Goal: Book appointment/travel/reservation

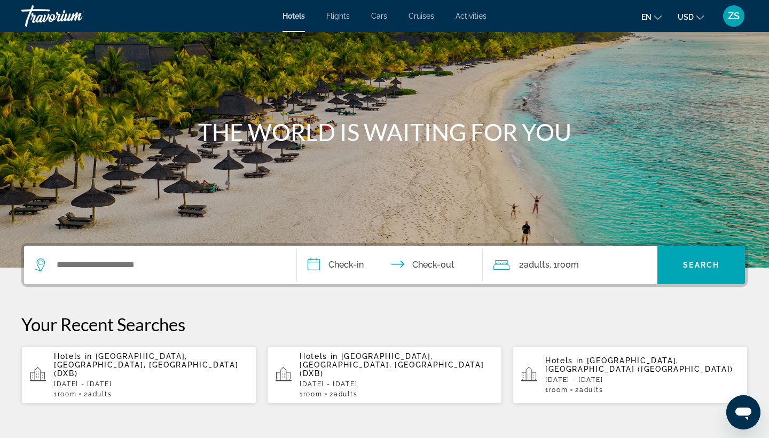
scroll to position [77, 0]
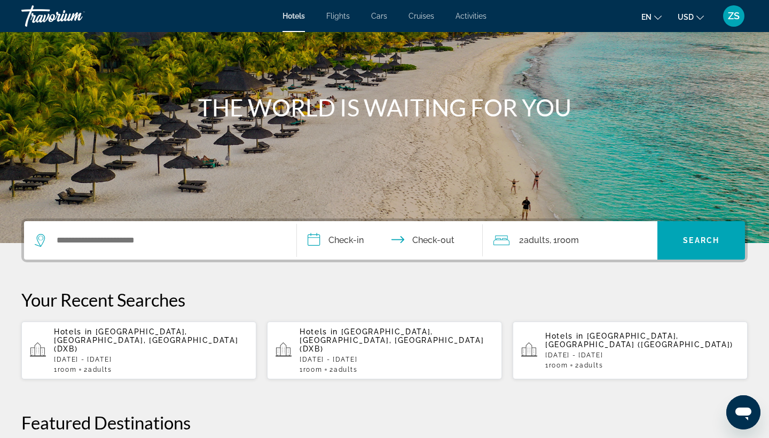
click at [659, 20] on button "en English Español Français Italiano Português русский" at bounding box center [652, 16] width 20 height 15
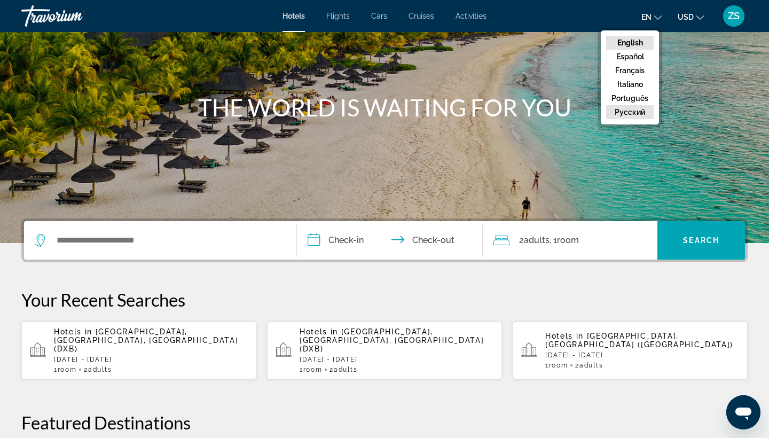
click at [642, 119] on button "русский" at bounding box center [630, 112] width 48 height 14
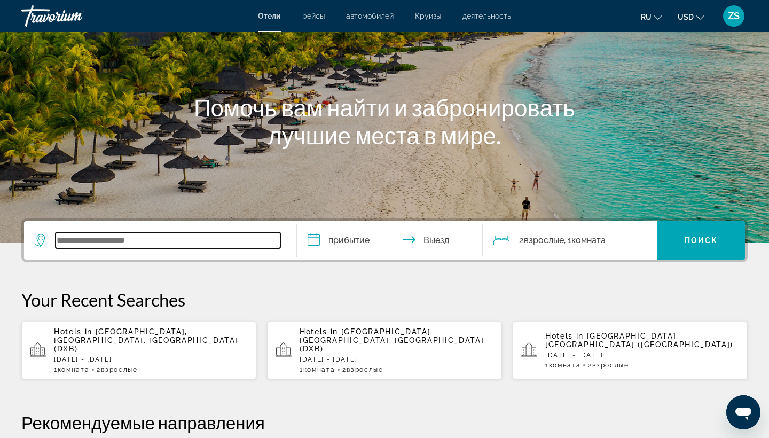
click at [130, 238] on input "Search widget" at bounding box center [168, 240] width 225 height 16
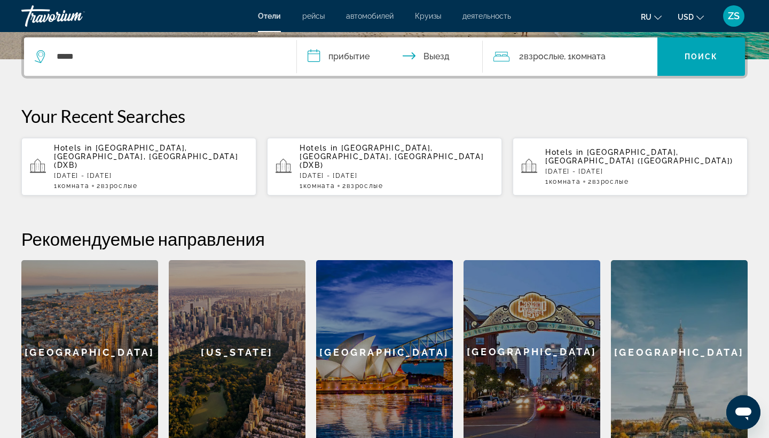
click at [138, 154] on button "Dubai Healthcare City, Dubai Emirate, United Arab Emirates" at bounding box center [168, 153] width 236 height 35
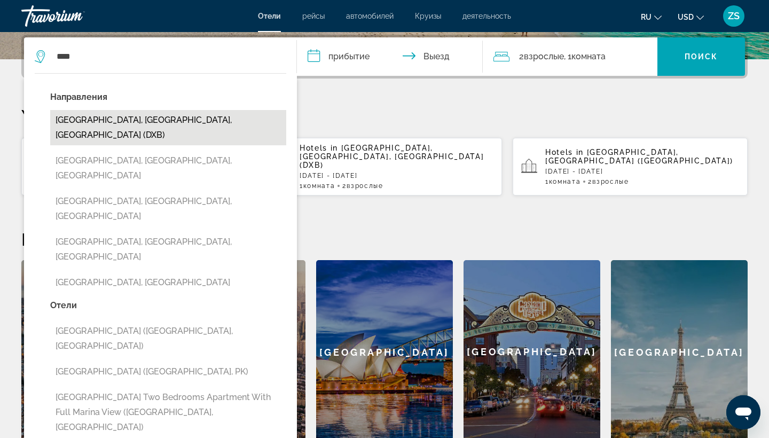
click at [149, 116] on button "[GEOGRAPHIC_DATA], [GEOGRAPHIC_DATA], [GEOGRAPHIC_DATA] (DXB)" at bounding box center [168, 127] width 236 height 35
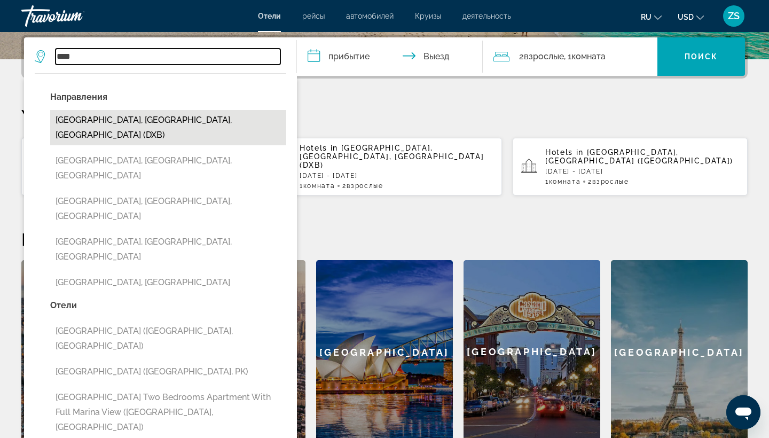
type input "**********"
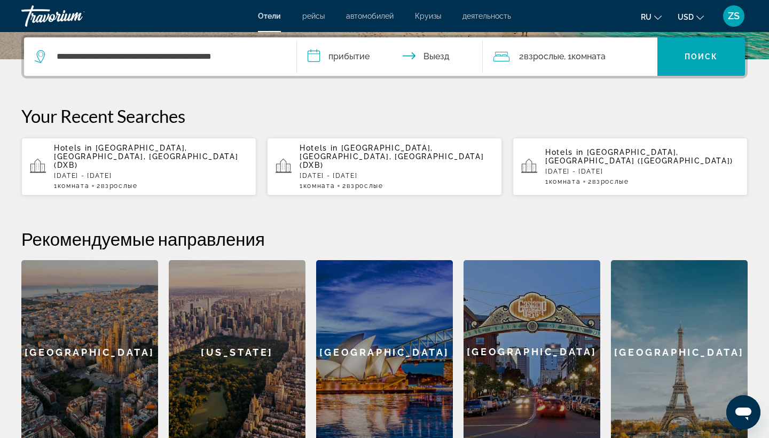
click at [342, 56] on input "**********" at bounding box center [392, 58] width 190 height 42
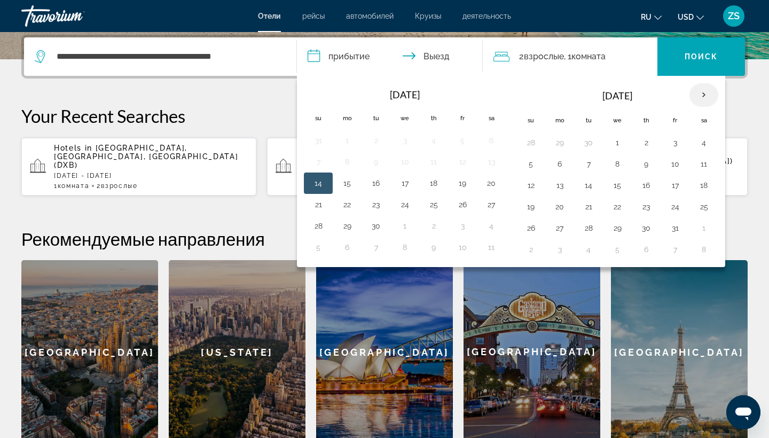
click at [709, 97] on th "Next month" at bounding box center [704, 95] width 29 height 24
click at [539, 169] on button "2" at bounding box center [530, 164] width 17 height 15
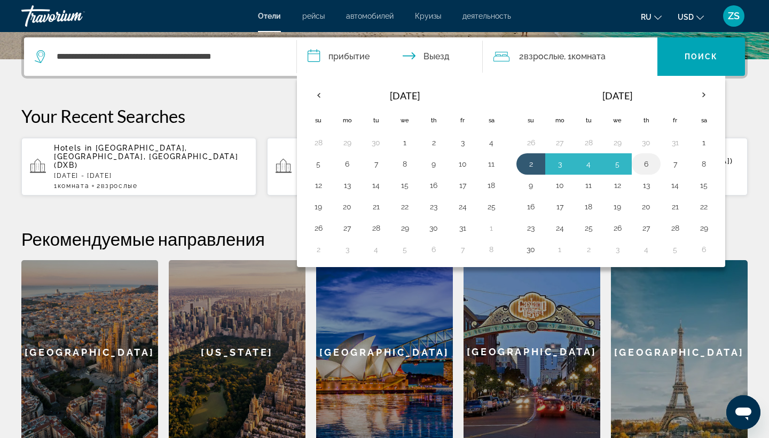
click at [652, 167] on button "6" at bounding box center [646, 164] width 17 height 15
type input "**********"
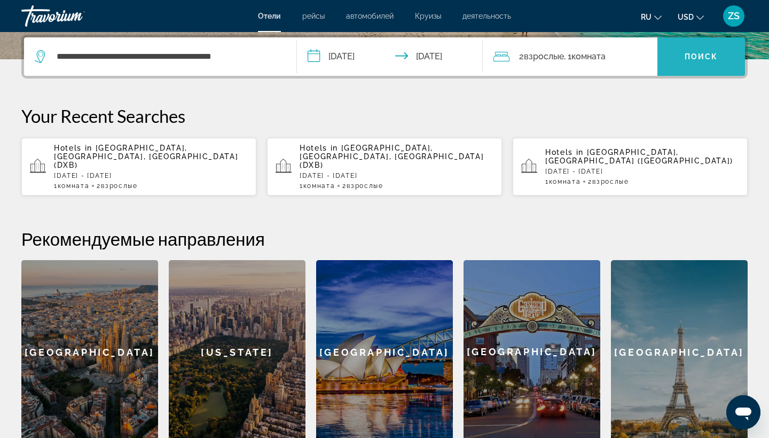
click at [689, 60] on span "Поиск" at bounding box center [702, 56] width 34 height 9
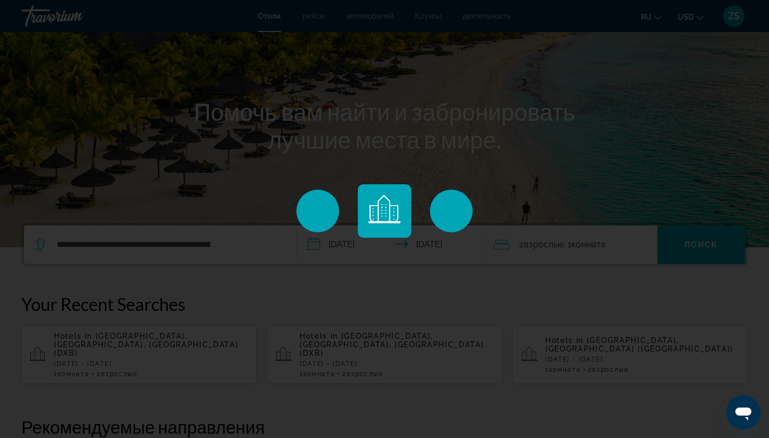
scroll to position [75, 0]
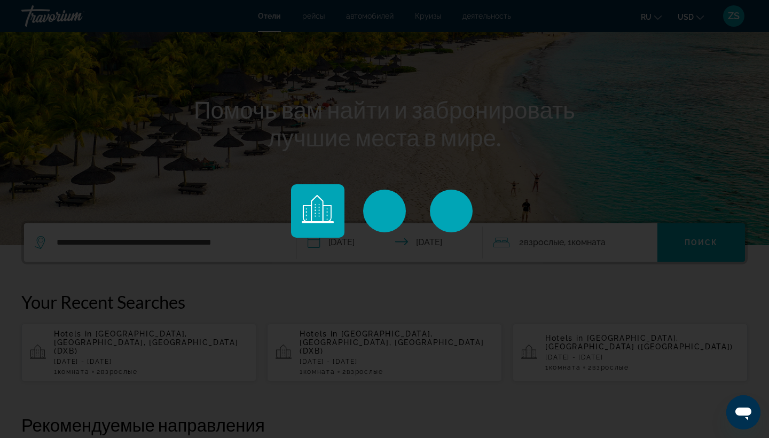
click at [713, 241] on div "Main content" at bounding box center [384, 219] width 769 height 438
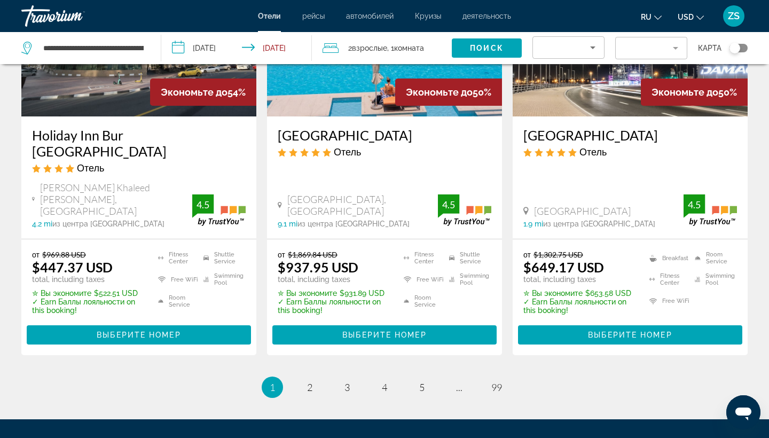
scroll to position [1446, 0]
click at [312, 381] on span "2" at bounding box center [309, 387] width 5 height 12
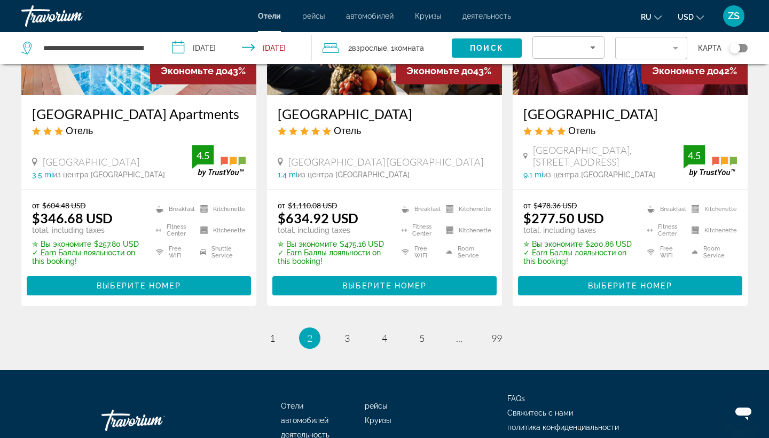
scroll to position [1466, 0]
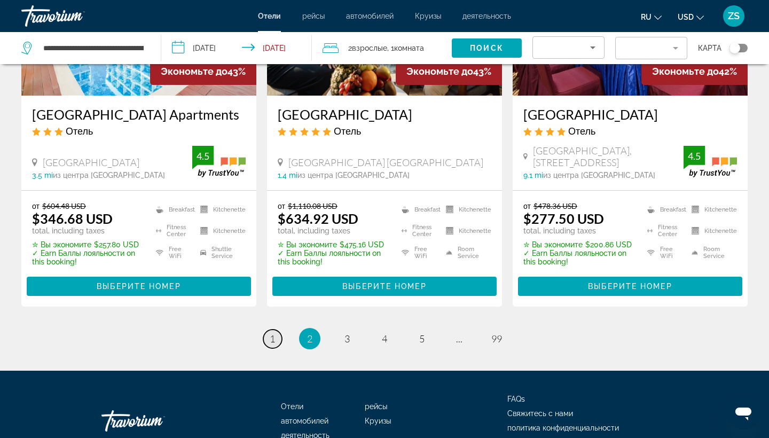
click at [274, 333] on span "1" at bounding box center [272, 339] width 5 height 12
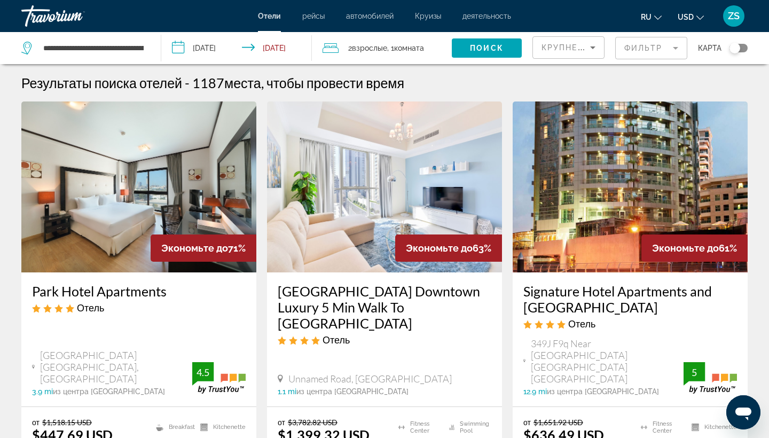
click at [445, 122] on img "Main content" at bounding box center [384, 186] width 235 height 171
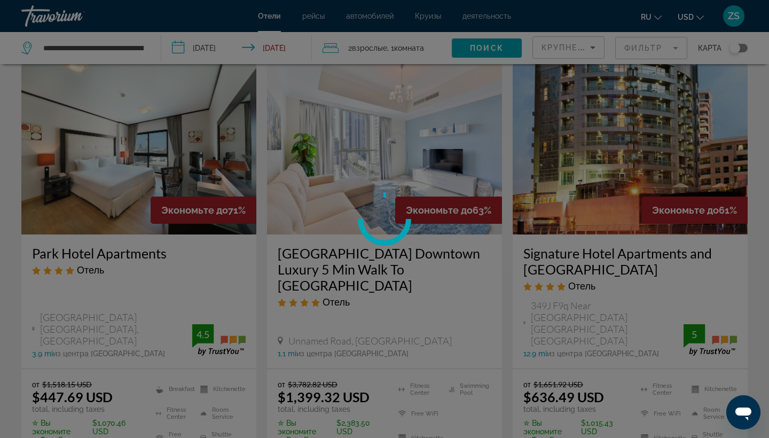
scroll to position [41, 0]
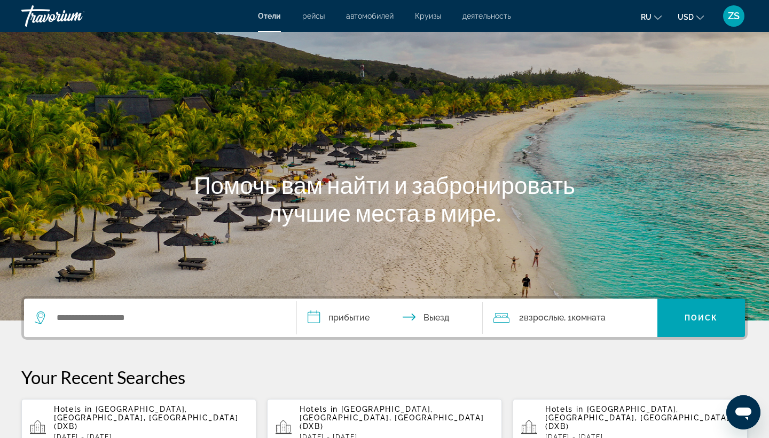
click at [145, 308] on div "Search widget" at bounding box center [160, 318] width 251 height 38
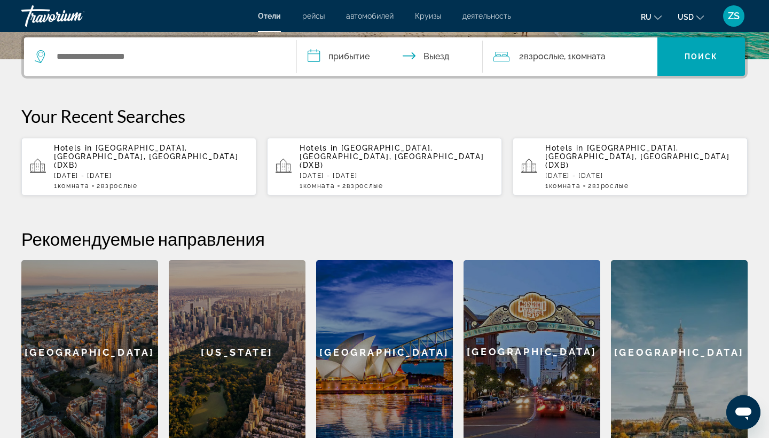
click at [130, 172] on p "[DATE] - [DATE]" at bounding box center [151, 175] width 194 height 7
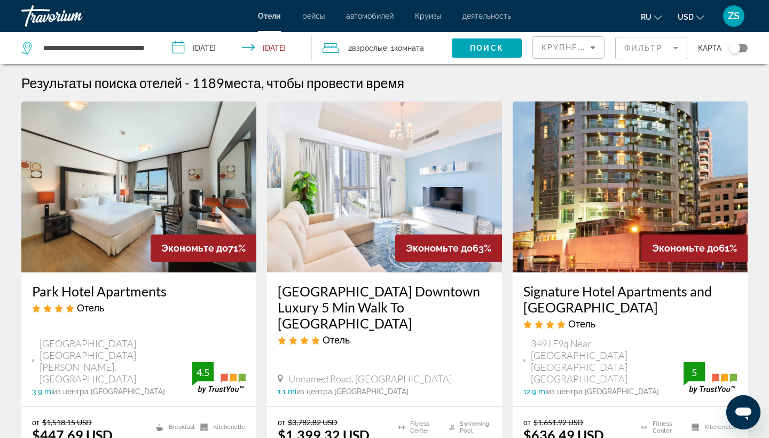
click at [671, 44] on mat-form-field "Фильтр" at bounding box center [651, 48] width 72 height 22
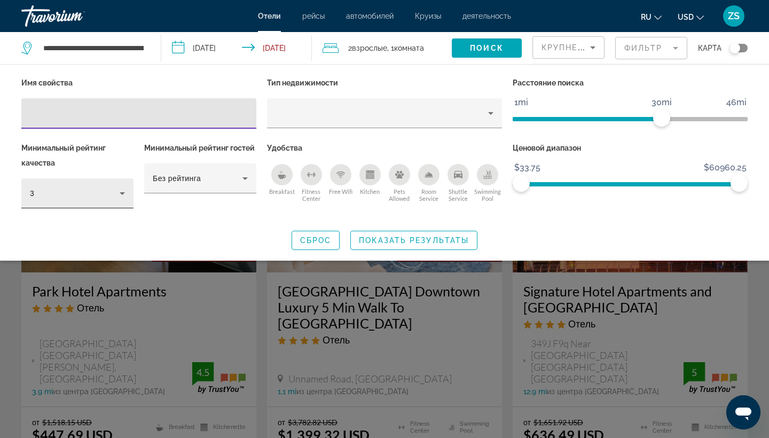
click at [119, 195] on icon "Hotel Filters" at bounding box center [122, 193] width 13 height 13
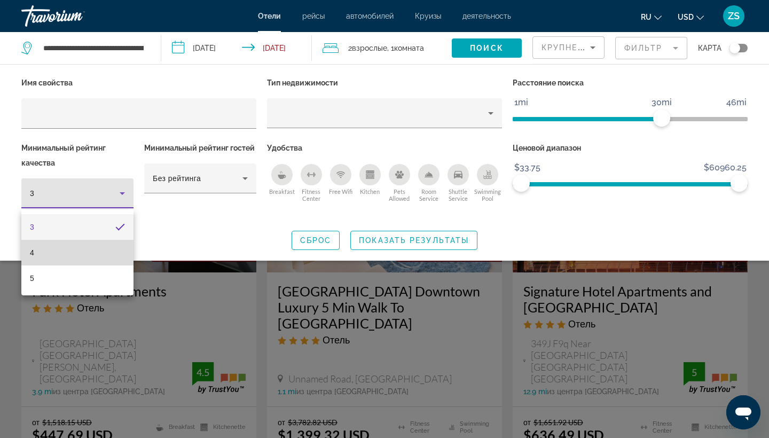
click at [122, 251] on mat-option "4" at bounding box center [77, 253] width 112 height 26
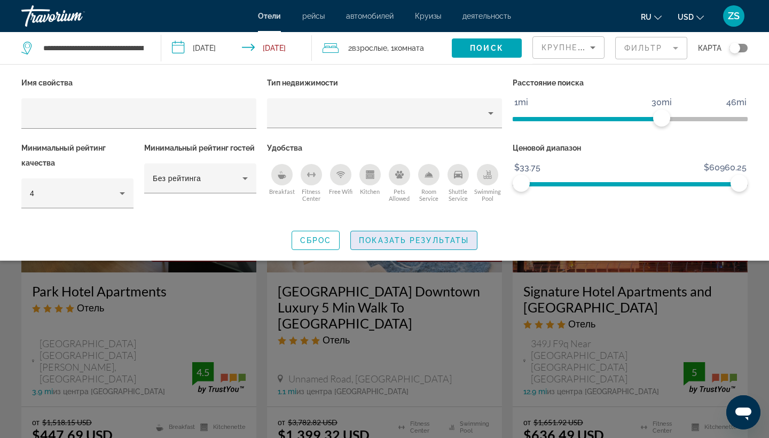
click at [409, 243] on span "Показать результаты" at bounding box center [414, 240] width 110 height 9
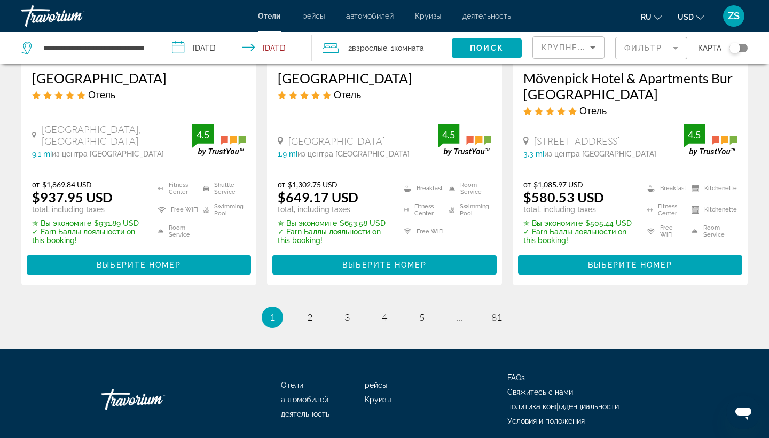
scroll to position [1515, 0]
click at [310, 311] on span "2" at bounding box center [309, 317] width 5 height 12
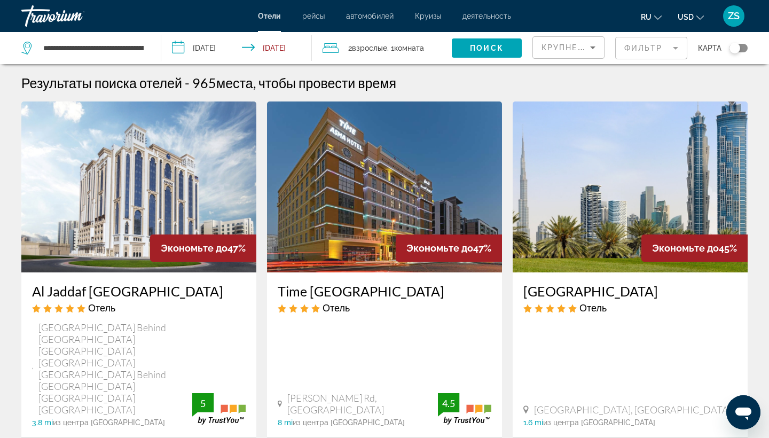
click at [487, 15] on span "деятельность" at bounding box center [487, 16] width 49 height 9
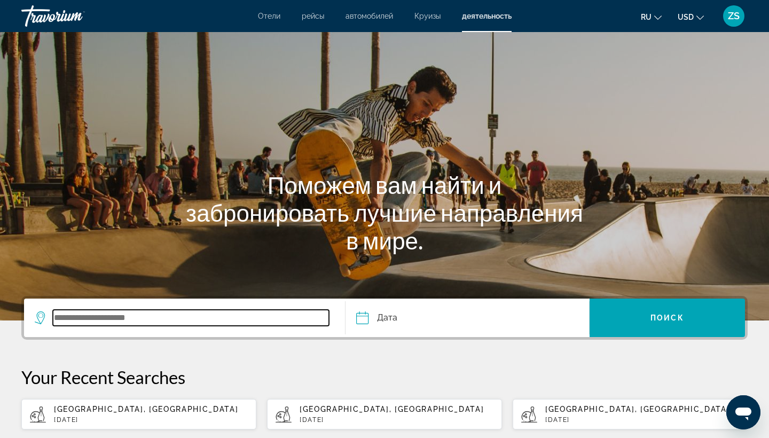
click at [106, 324] on input "Search widget" at bounding box center [191, 318] width 276 height 16
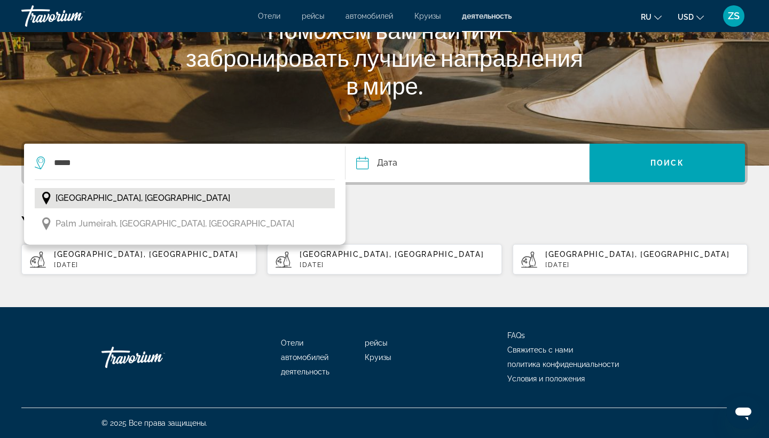
click at [171, 198] on button "[GEOGRAPHIC_DATA], [GEOGRAPHIC_DATA]" at bounding box center [185, 198] width 300 height 20
type input "**********"
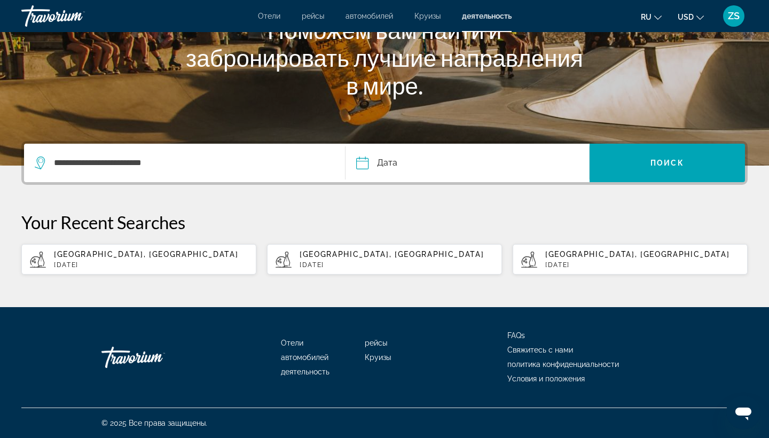
click at [385, 156] on input "Date" at bounding box center [414, 165] width 121 height 42
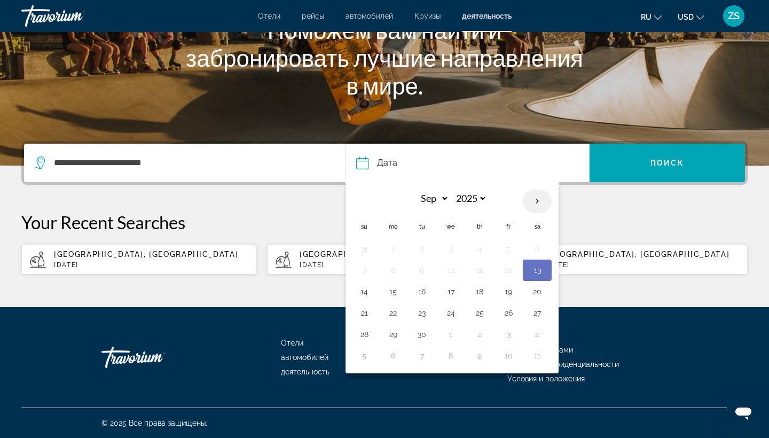
click at [538, 199] on th "Next month" at bounding box center [537, 202] width 29 height 24
click at [541, 200] on th "Next month" at bounding box center [537, 202] width 29 height 24
click at [540, 198] on th "Next month" at bounding box center [537, 202] width 29 height 24
select select "*"
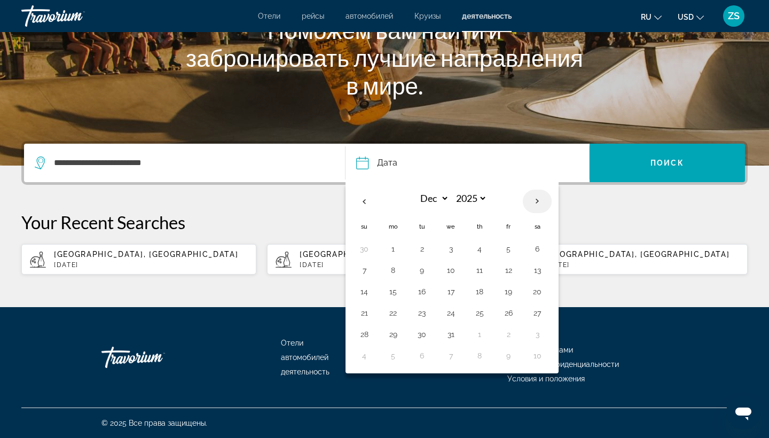
select select "****"
click at [541, 198] on th "Next month" at bounding box center [537, 202] width 29 height 24
select select "*"
click at [426, 291] on button "10" at bounding box center [421, 291] width 17 height 15
type input "**********"
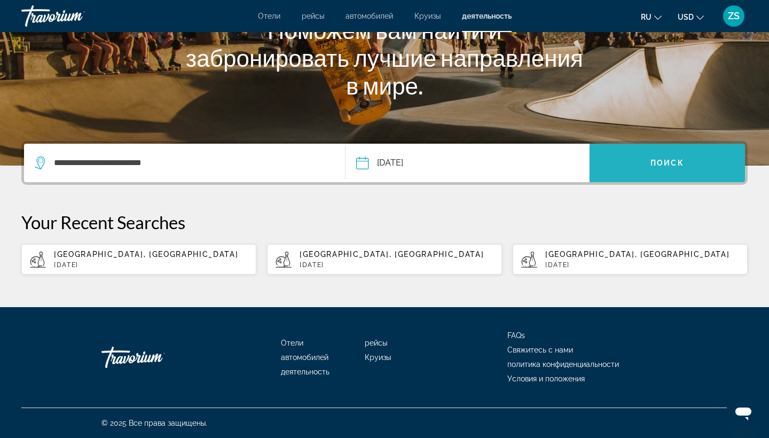
click at [660, 159] on span "Поиск" at bounding box center [668, 163] width 34 height 9
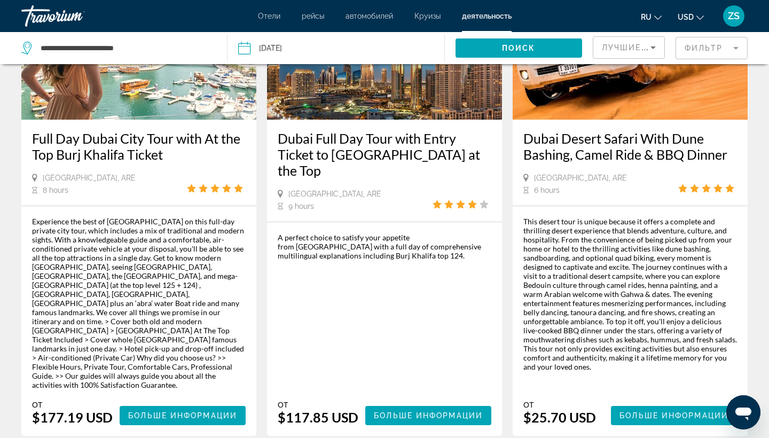
scroll to position [1585, 0]
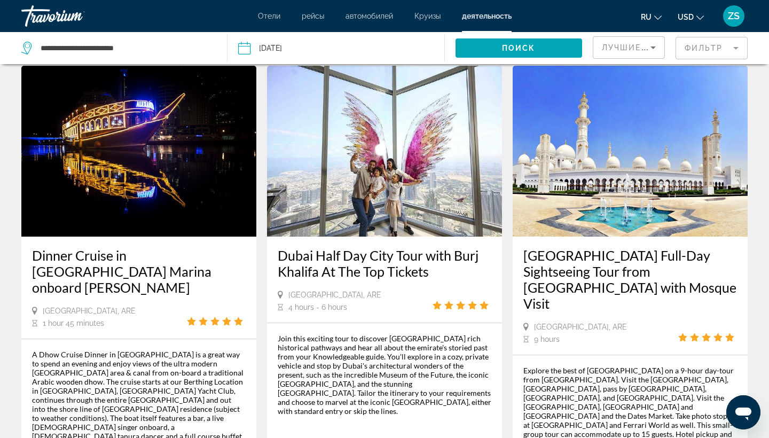
scroll to position [1436, 0]
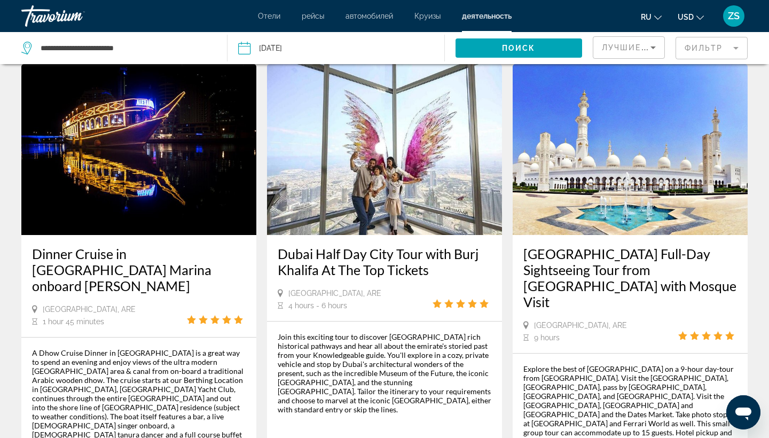
click at [736, 52] on mat-form-field "Фильтр" at bounding box center [712, 48] width 72 height 22
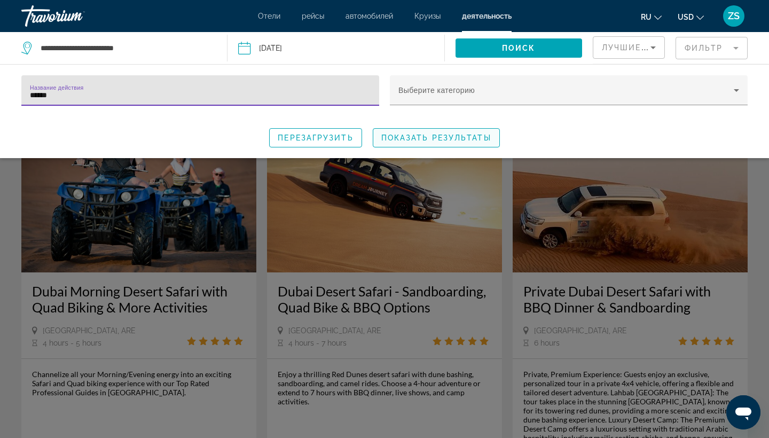
type input "******"
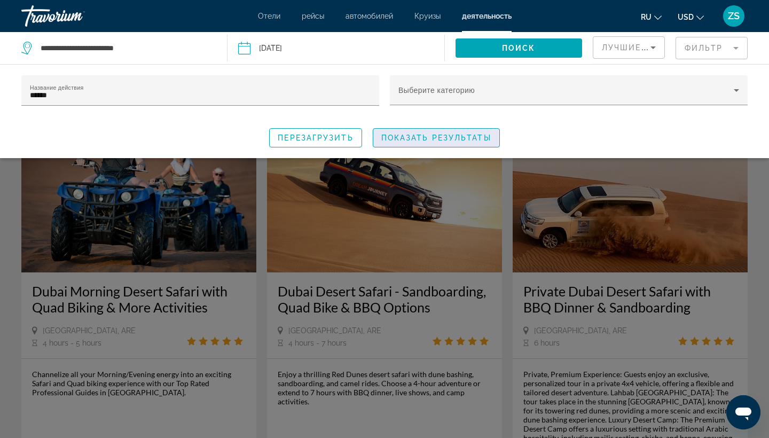
click at [413, 140] on span "Показать результаты" at bounding box center [436, 138] width 110 height 9
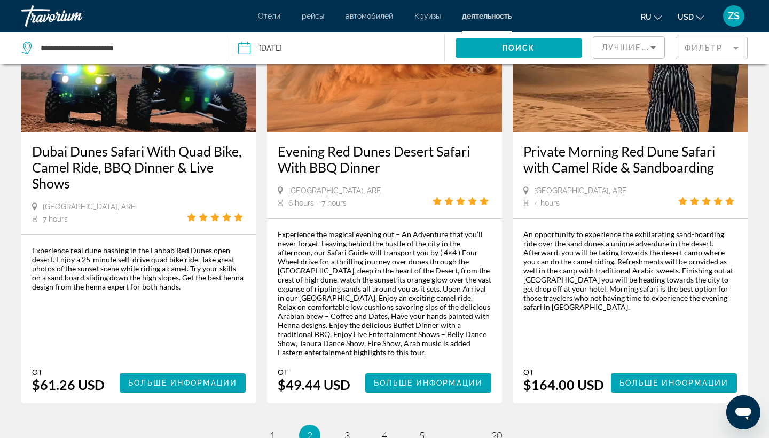
scroll to position [1625, 0]
click at [268, 15] on span "Отели" at bounding box center [269, 16] width 22 height 9
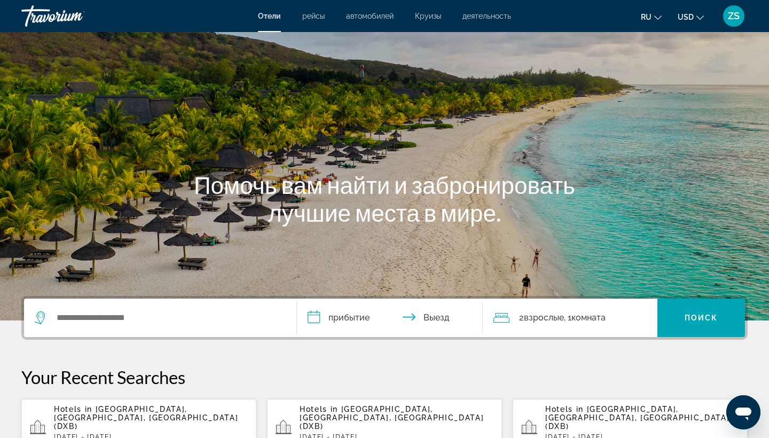
click at [488, 16] on span "деятельность" at bounding box center [487, 16] width 49 height 9
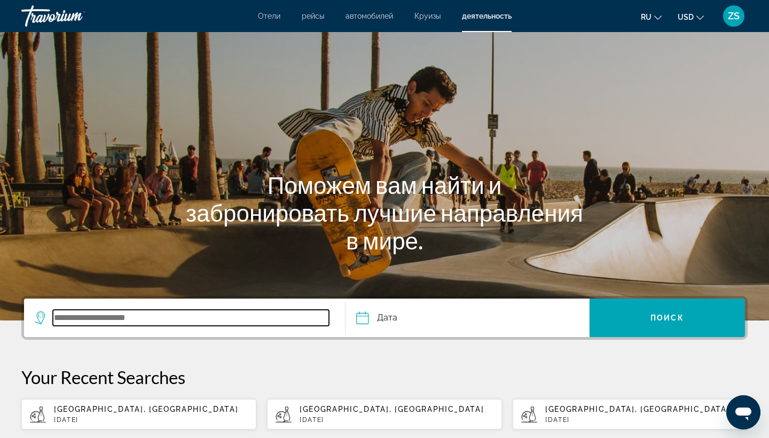
click at [207, 311] on input "Search widget" at bounding box center [191, 318] width 276 height 16
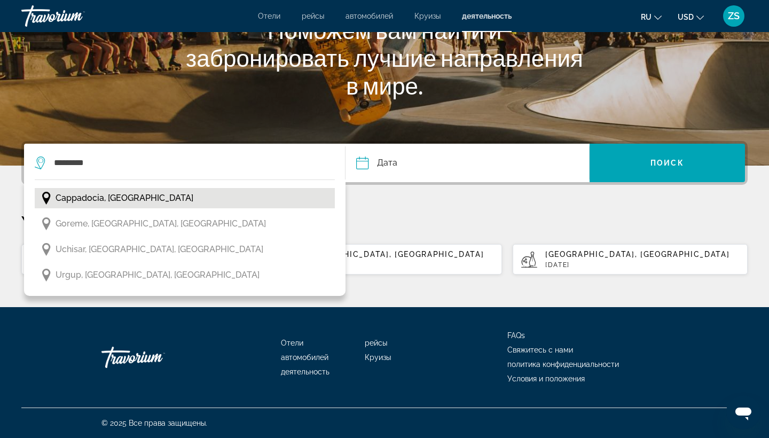
click at [124, 192] on span "Cappadocia, [GEOGRAPHIC_DATA]" at bounding box center [125, 198] width 138 height 15
type input "**********"
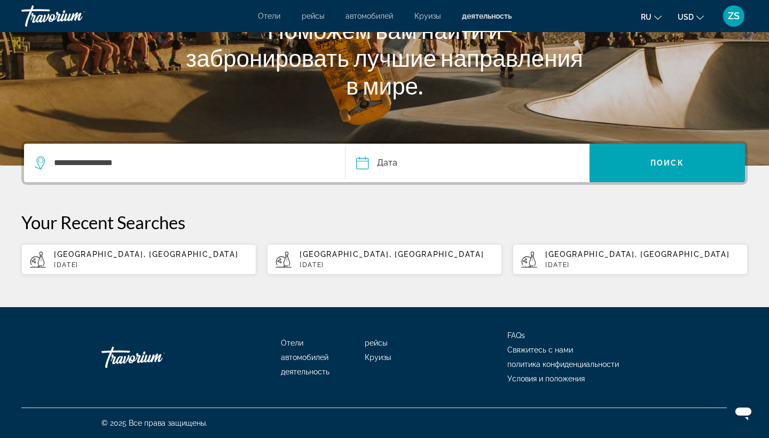
click at [381, 155] on input "Date" at bounding box center [414, 165] width 121 height 42
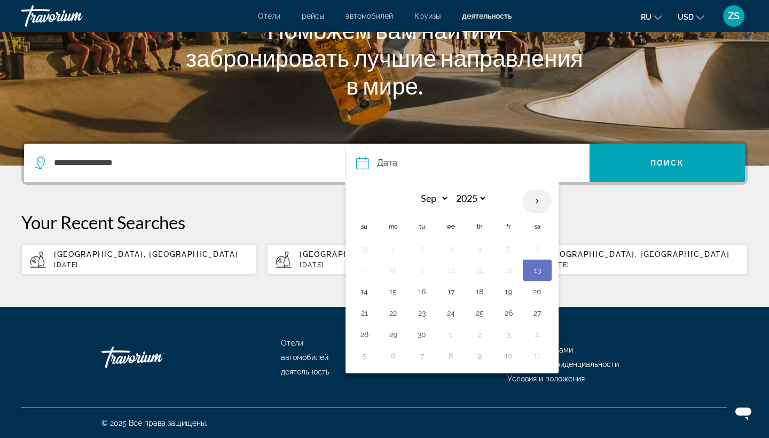
click at [541, 202] on th "Next month" at bounding box center [537, 202] width 29 height 24
select select "*"
click at [368, 272] on button "5" at bounding box center [364, 270] width 17 height 15
type input "**********"
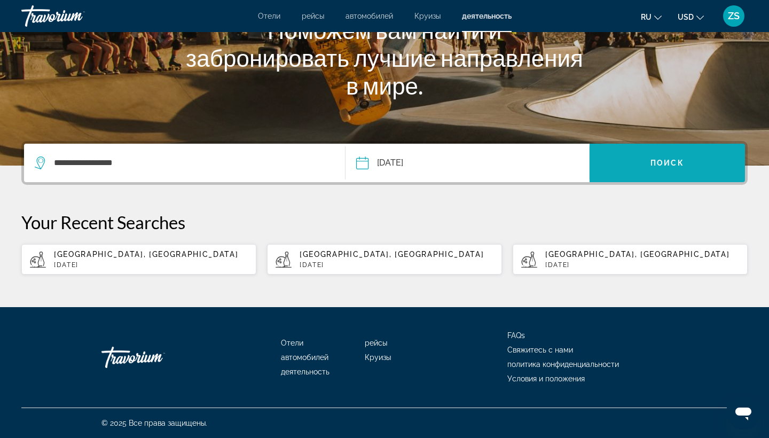
click at [664, 150] on span "Search widget" at bounding box center [667, 163] width 155 height 26
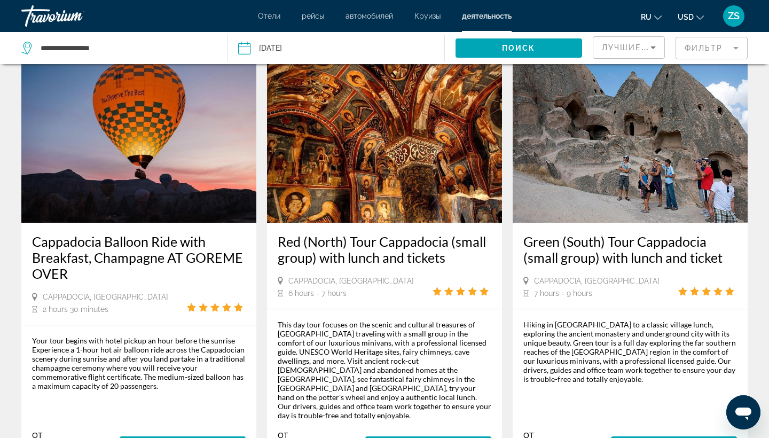
scroll to position [1632, 0]
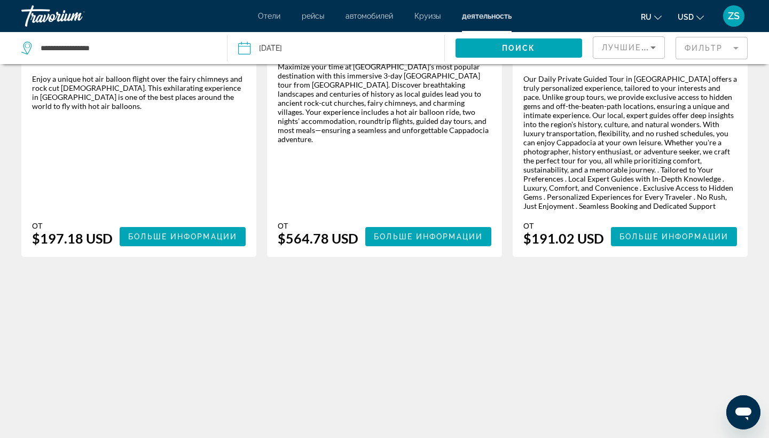
scroll to position [1244, 0]
